Goal: Check status: Check status

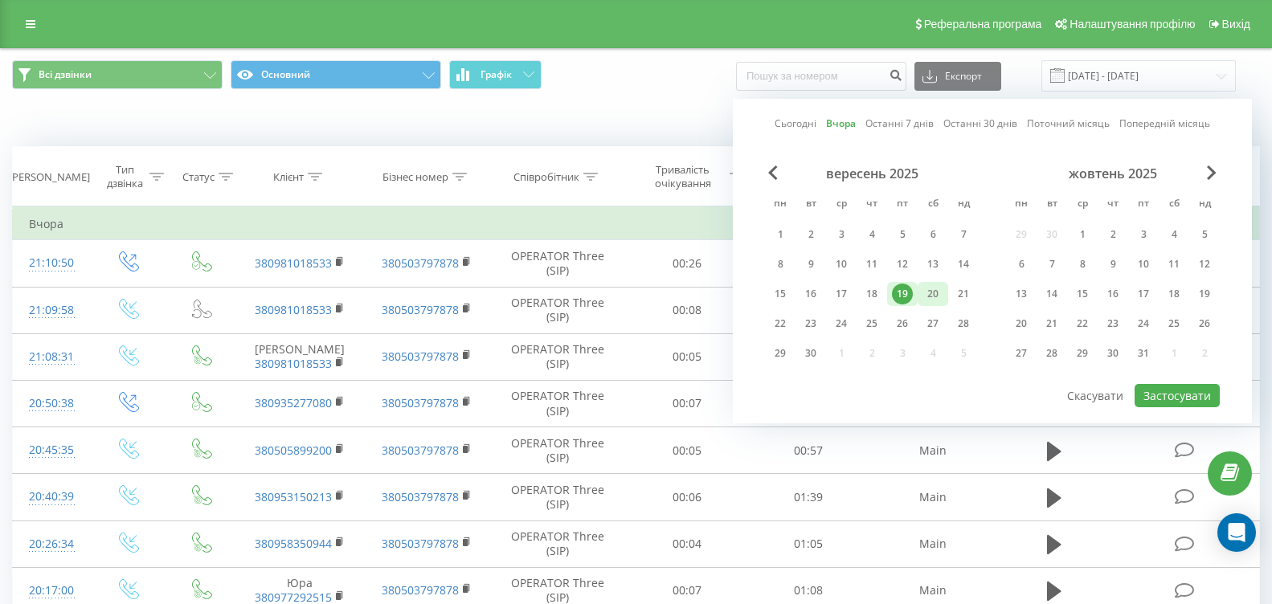
click at [928, 289] on div "20" at bounding box center [933, 294] width 21 height 21
click at [1176, 386] on button "Застосувати" at bounding box center [1177, 395] width 85 height 23
type input "[DATE] - [DATE]"
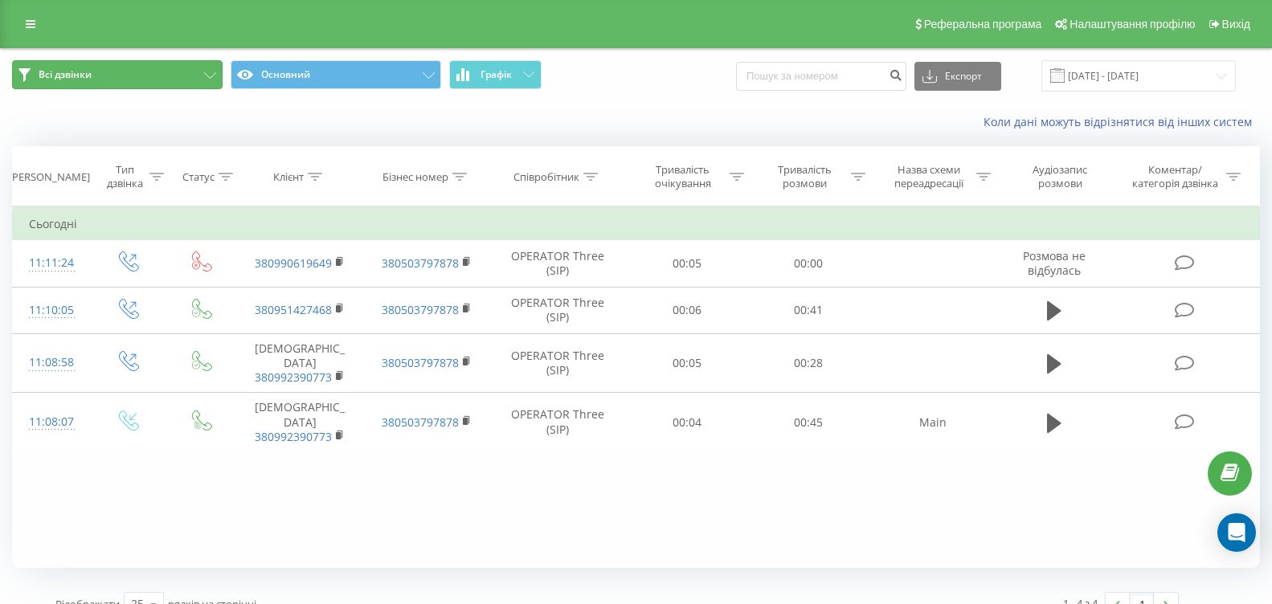
click at [181, 78] on button "Всі дзвінки" at bounding box center [117, 74] width 211 height 29
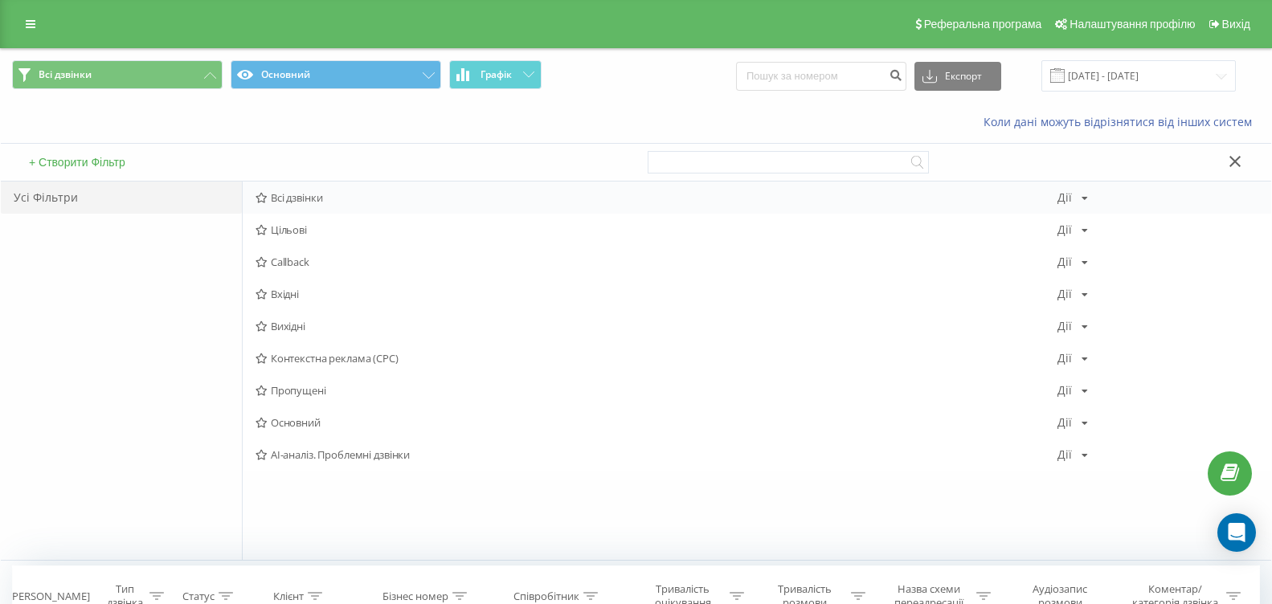
click at [324, 195] on span "Всі дзвінки" at bounding box center [657, 197] width 802 height 11
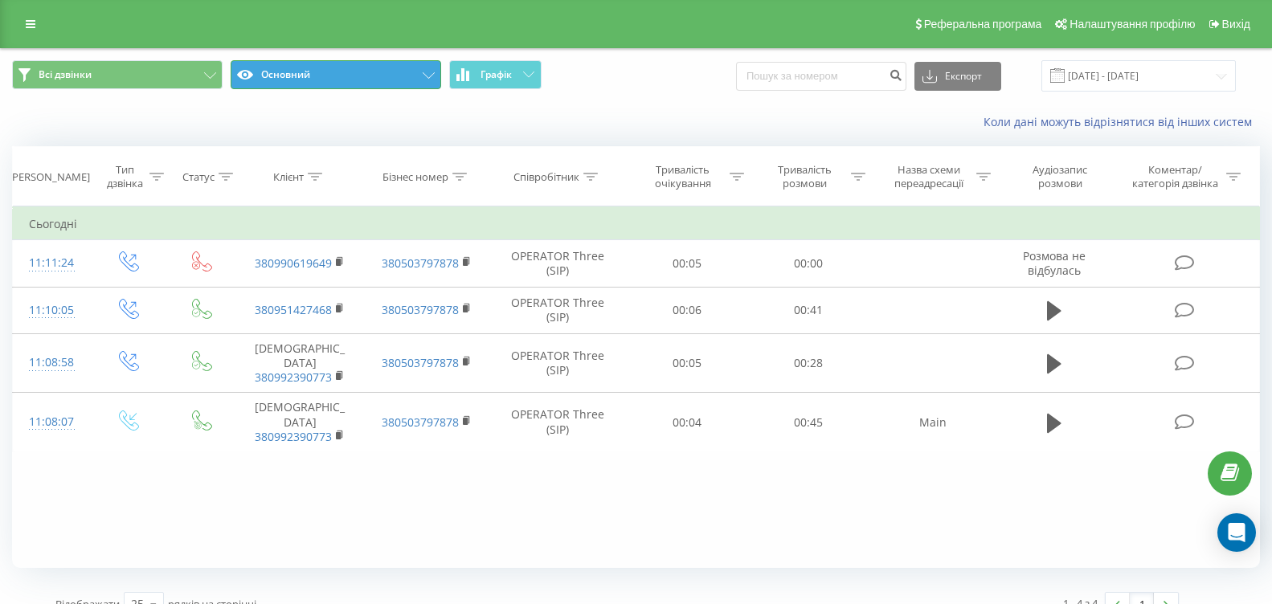
click at [397, 78] on button "Основний" at bounding box center [336, 74] width 211 height 29
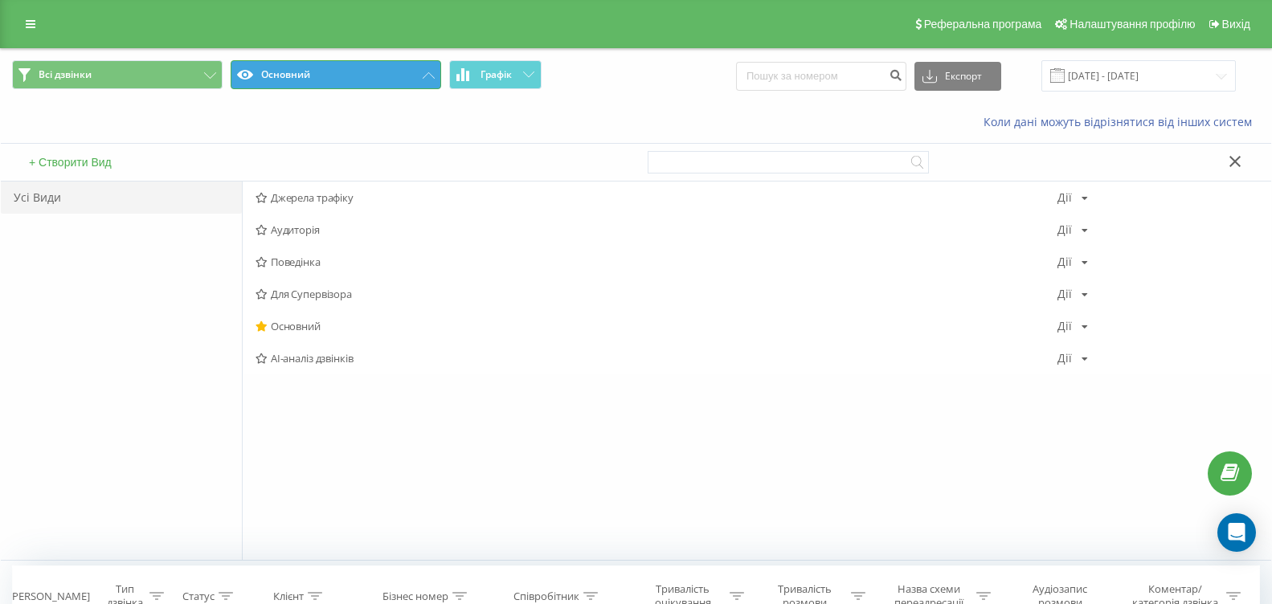
click at [304, 60] on button "Основний" at bounding box center [336, 74] width 211 height 29
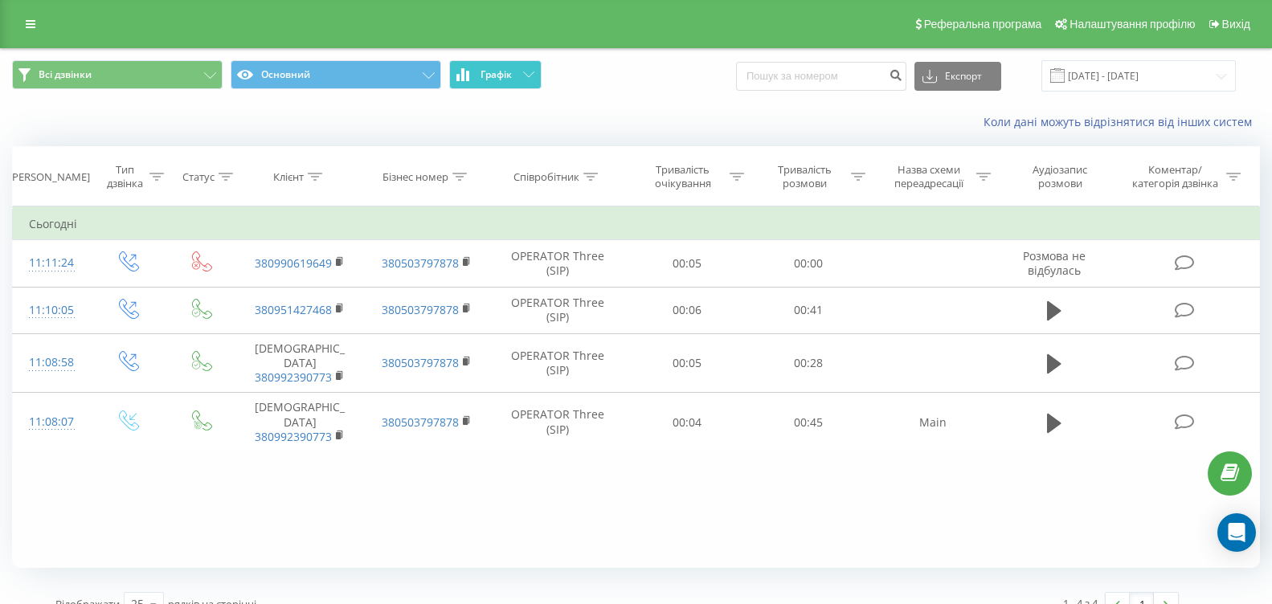
click at [541, 77] on button "Графік" at bounding box center [495, 74] width 92 height 29
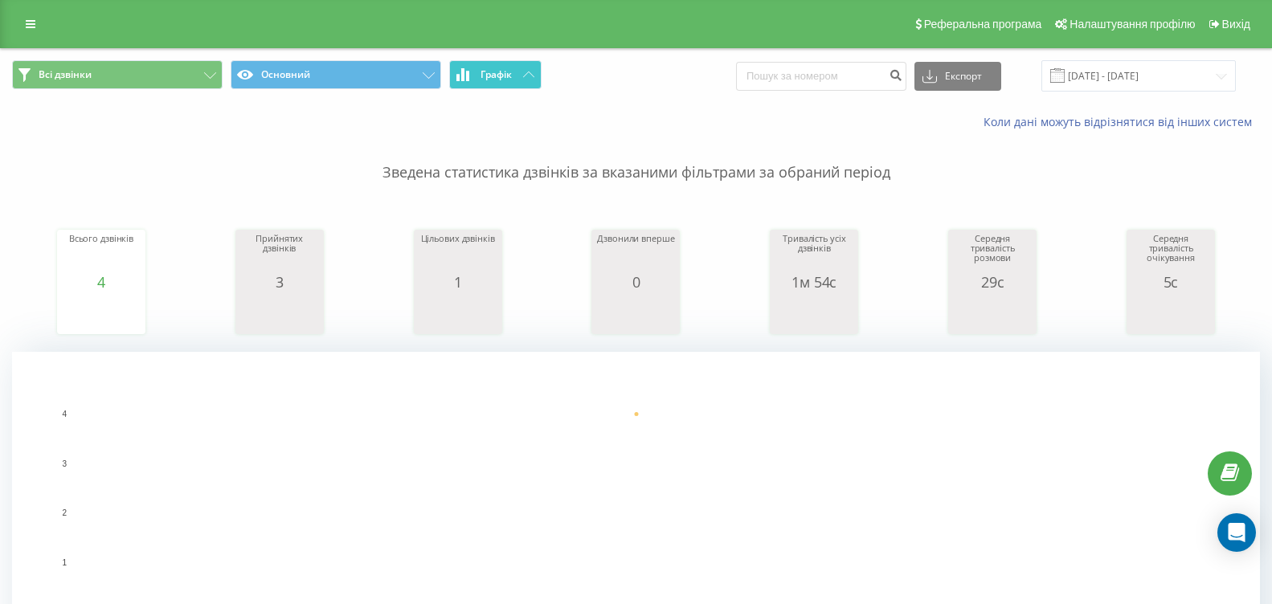
click at [496, 80] on span "Графік" at bounding box center [496, 74] width 31 height 11
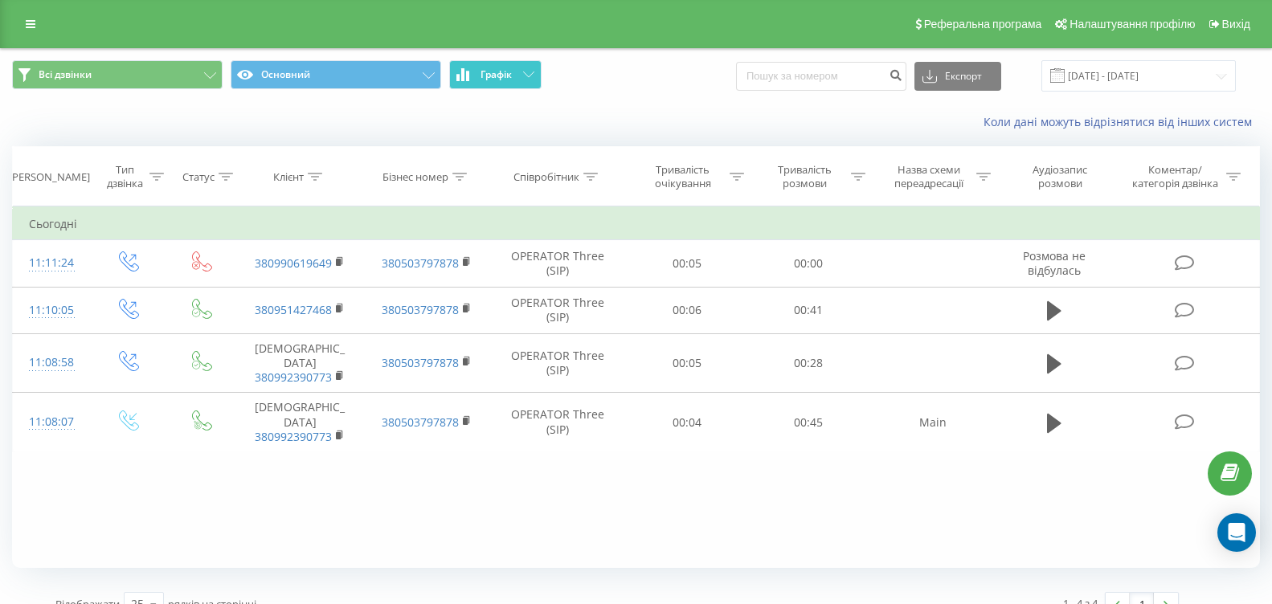
click at [496, 80] on span "Графік" at bounding box center [496, 74] width 31 height 11
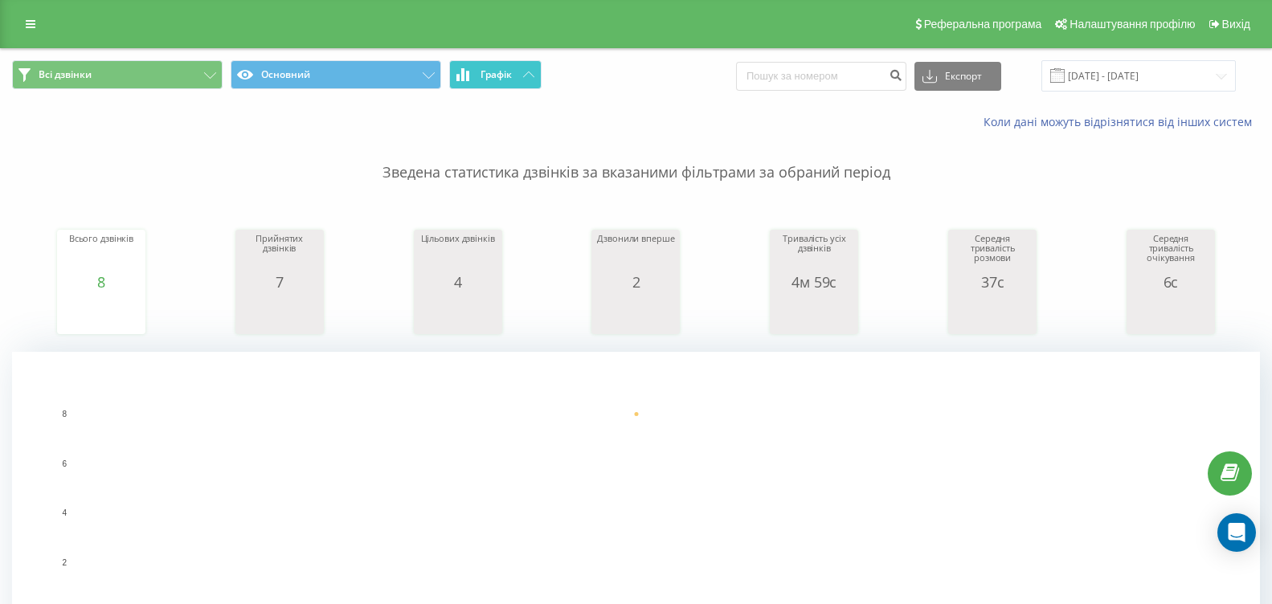
click at [480, 67] on button "Графік" at bounding box center [495, 74] width 92 height 29
click at [481, 66] on button "Графік" at bounding box center [495, 74] width 92 height 29
click at [495, 77] on span "Графік" at bounding box center [496, 74] width 31 height 11
click at [496, 78] on span "Графік" at bounding box center [496, 74] width 31 height 11
click at [486, 76] on span "Графік" at bounding box center [496, 74] width 31 height 11
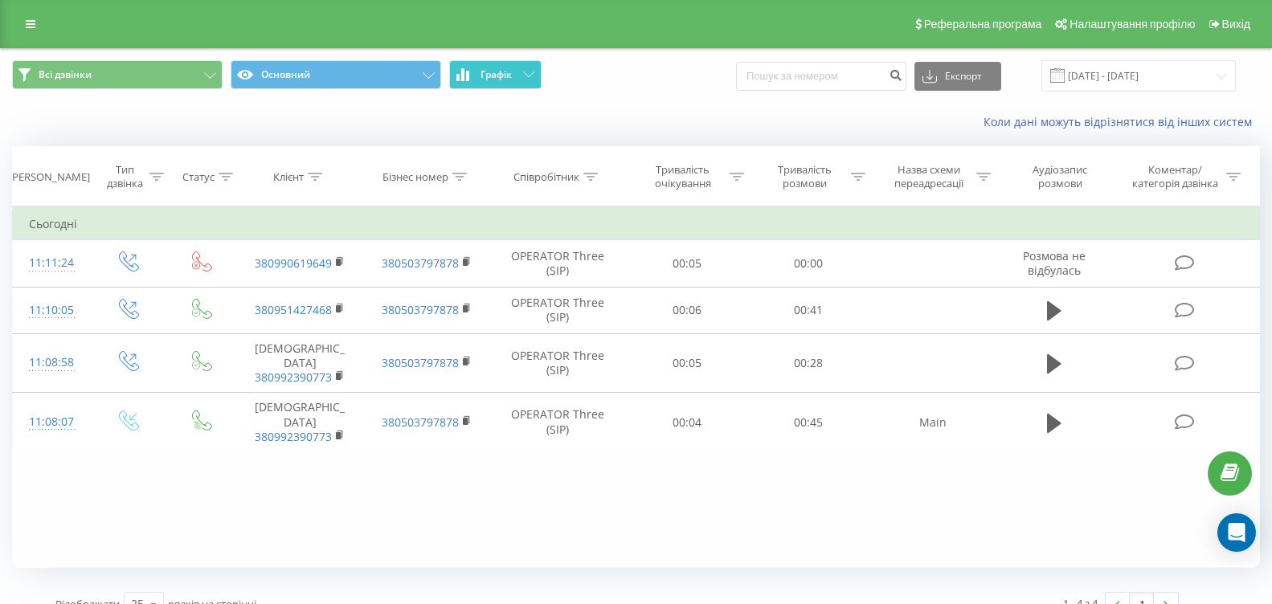
click at [486, 76] on span "Графік" at bounding box center [496, 74] width 31 height 11
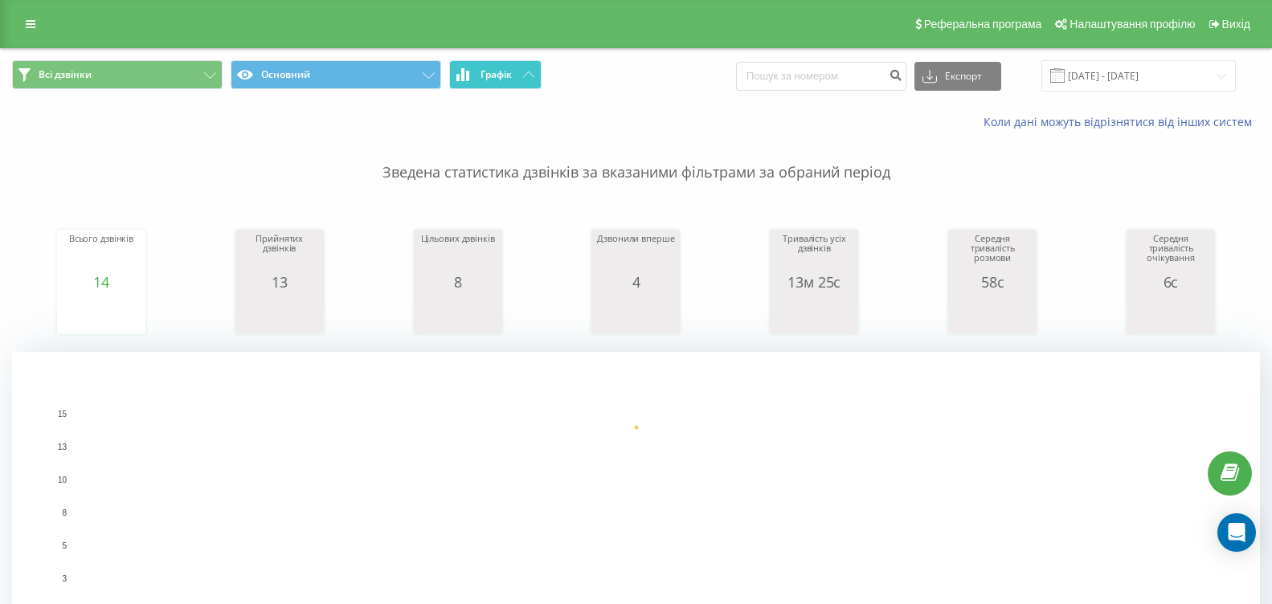
click at [538, 76] on button "Графік" at bounding box center [495, 74] width 92 height 29
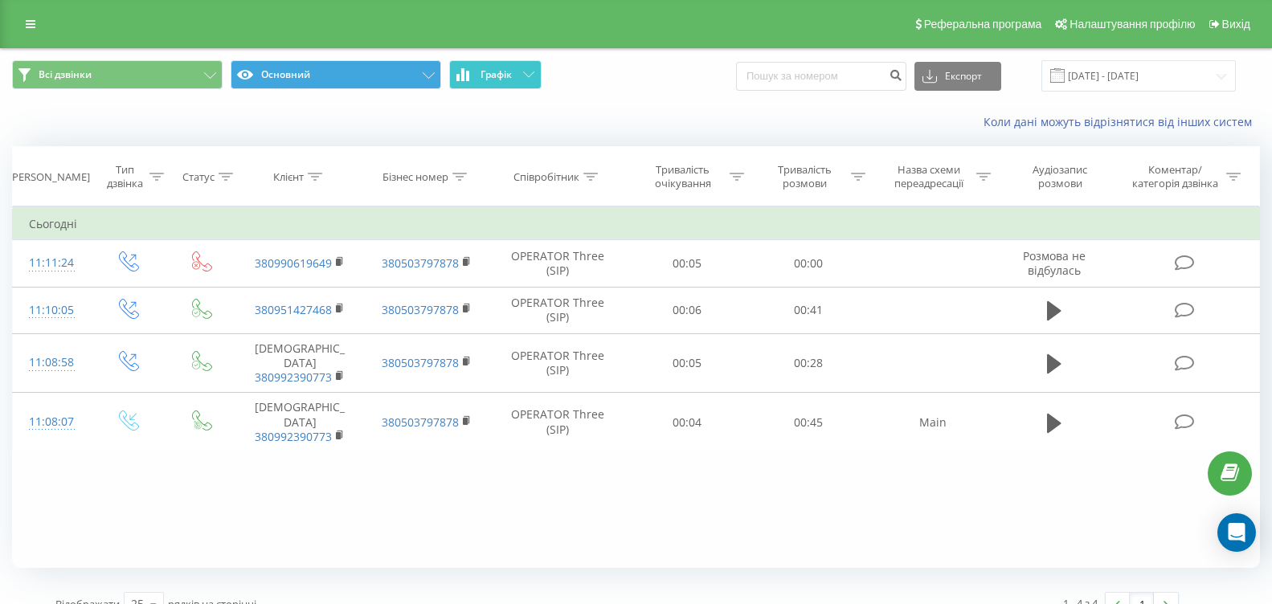
drag, startPoint x: 538, startPoint y: 76, endPoint x: 259, endPoint y: 86, distance: 279.8
click at [530, 76] on button "Графік" at bounding box center [495, 74] width 92 height 29
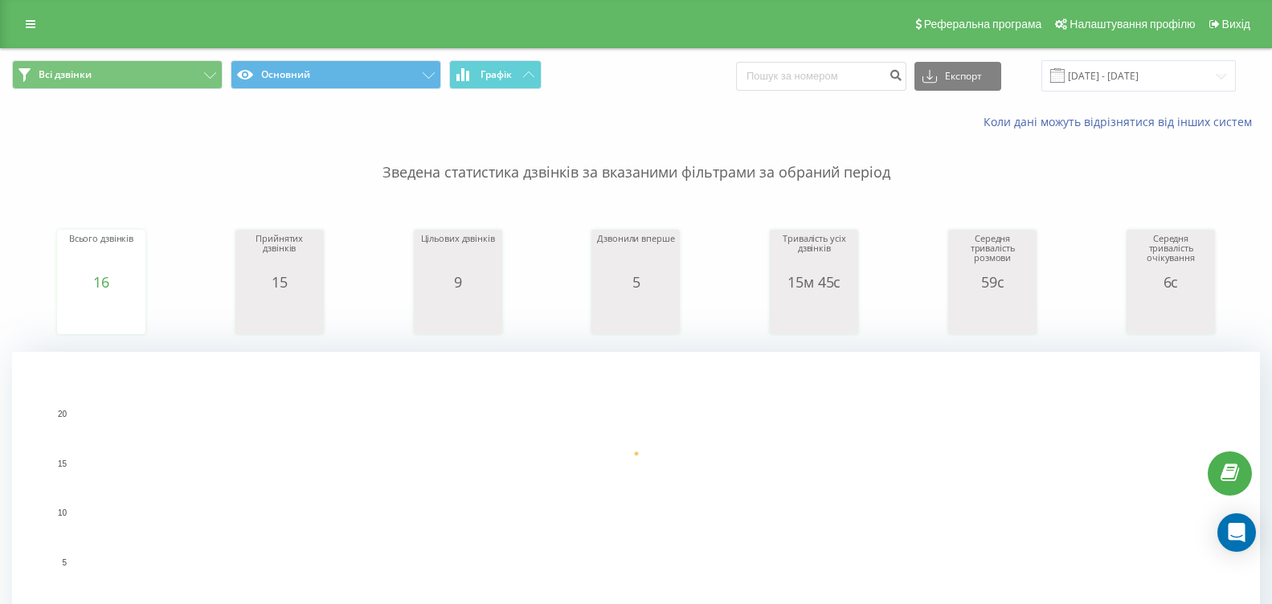
click at [533, 59] on div "Всі дзвінки Основний Графік Експорт .csv .xls .xlsx [DATE] - [DATE]" at bounding box center [636, 76] width 1270 height 54
click at [531, 59] on div "Всі дзвінки Основний Графік Експорт .csv .xls .xlsx [DATE] - [DATE]" at bounding box center [636, 76] width 1270 height 54
click at [524, 68] on button "Графік" at bounding box center [495, 74] width 92 height 29
click at [511, 70] on span "Графік" at bounding box center [496, 74] width 31 height 11
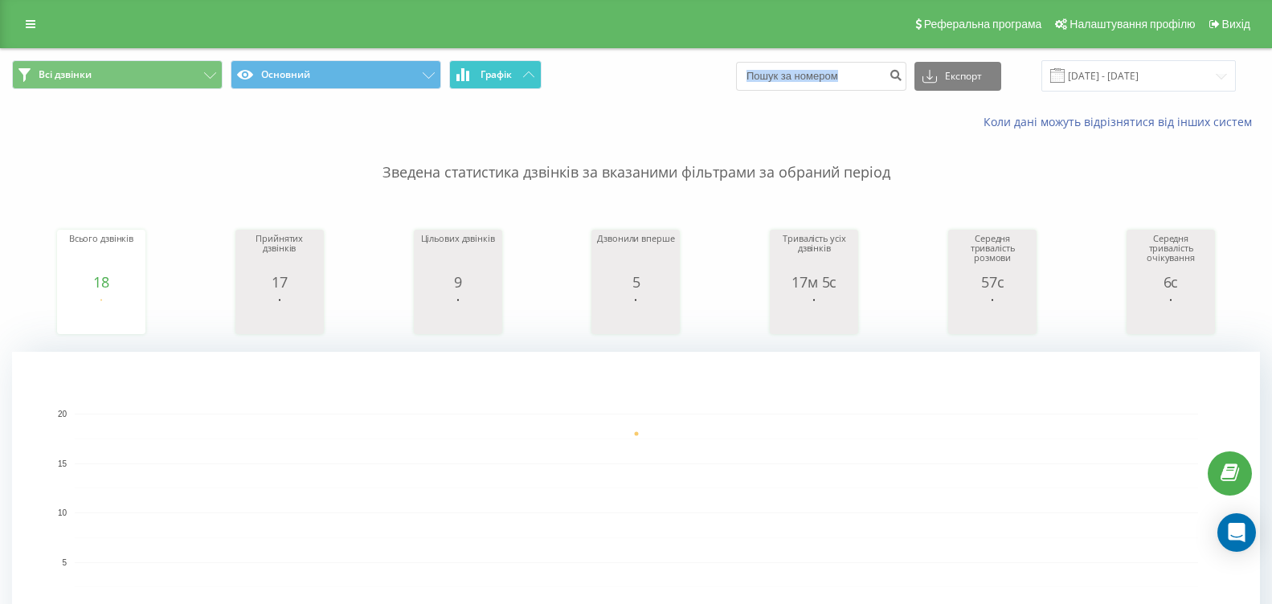
click at [511, 70] on span "Графік" at bounding box center [496, 74] width 31 height 11
